Goal: Consume media (video, audio)

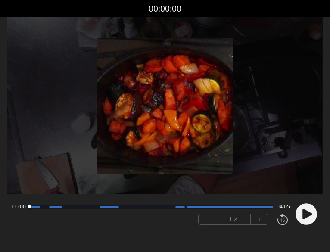
click at [310, 212] on circle at bounding box center [306, 214] width 22 height 22
click at [65, 209] on div at bounding box center [150, 207] width 243 height 4
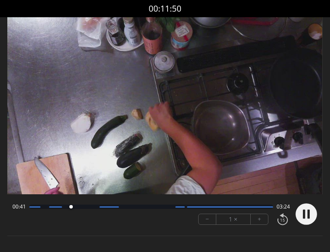
click at [89, 208] on div at bounding box center [150, 207] width 243 height 4
click at [122, 209] on div "01:12 02:53" at bounding box center [150, 206] width 277 height 7
click at [123, 209] on div "01:13 02:52" at bounding box center [150, 206] width 277 height 7
click at [125, 208] on div at bounding box center [150, 207] width 243 height 4
click at [155, 209] on div at bounding box center [150, 207] width 243 height 4
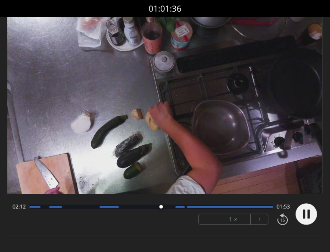
click at [169, 208] on div at bounding box center [150, 207] width 243 height 4
click at [178, 208] on div at bounding box center [150, 207] width 243 height 4
click at [190, 208] on div at bounding box center [150, 207] width 243 height 4
click at [214, 208] on div at bounding box center [150, 207] width 243 height 4
click at [238, 208] on div at bounding box center [150, 207] width 243 height 4
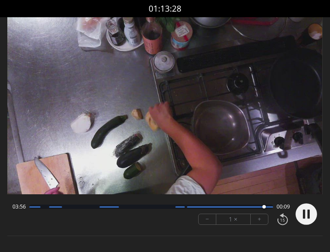
click at [304, 217] on icon at bounding box center [304, 214] width 2 height 9
